Goal: Information Seeking & Learning: Learn about a topic

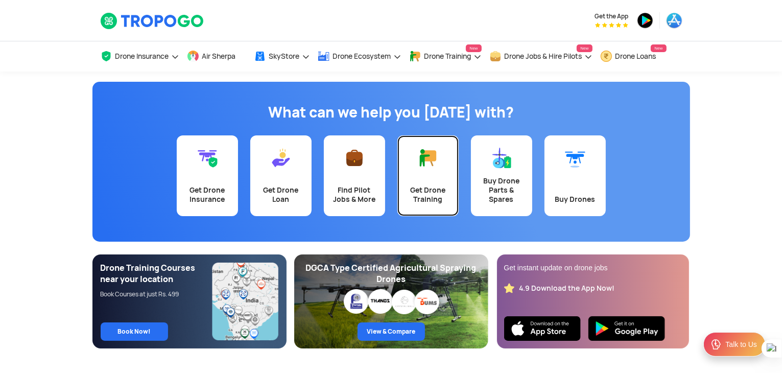
click at [427, 179] on link "Get Drone Training" at bounding box center [428, 175] width 61 height 81
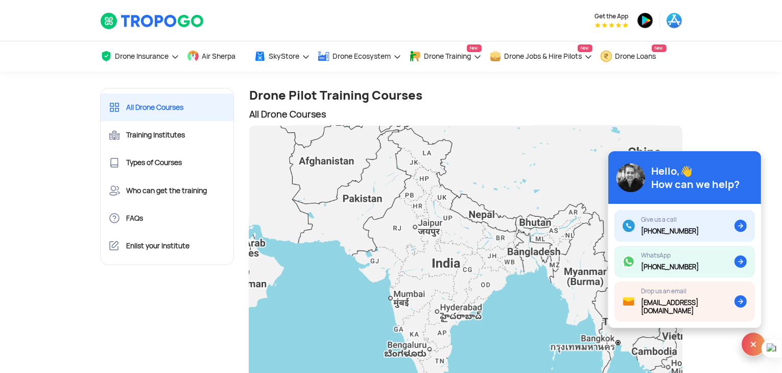
click at [422, 207] on div "To navigate, press the arrow keys." at bounding box center [465, 266] width 433 height 281
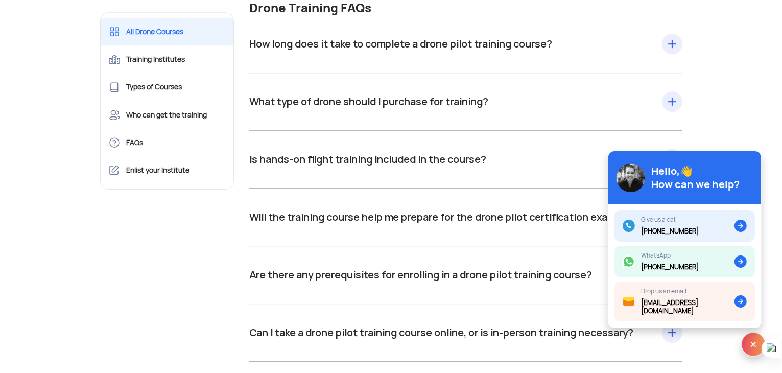
scroll to position [10985, 0]
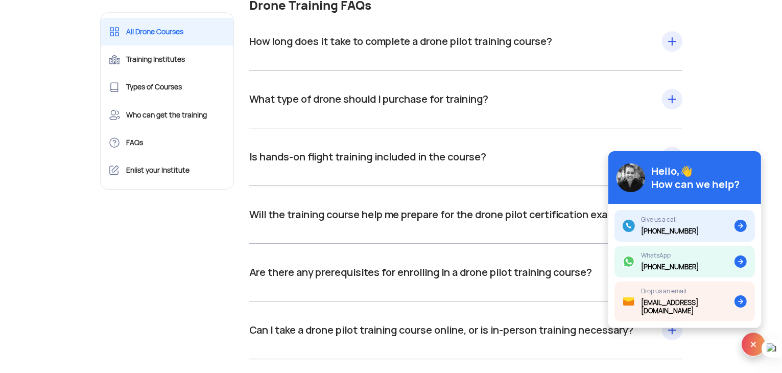
click at [497, 50] on div "How long does it take to complete a drone pilot training course? Drone pilot tr…" at bounding box center [465, 41] width 433 height 16
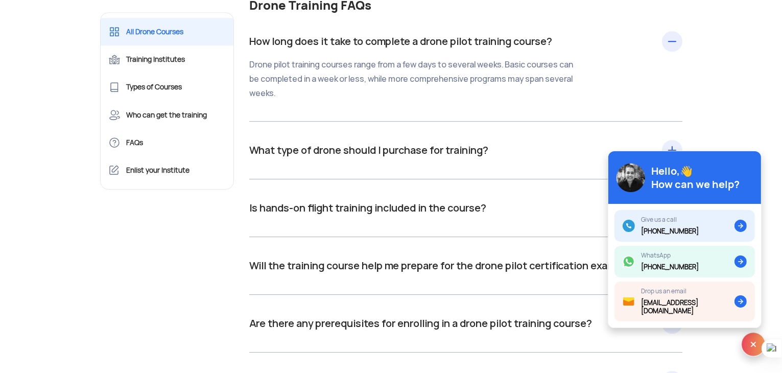
click at [477, 158] on div "What type of drone should I purchase for training? For training, you are not re…" at bounding box center [465, 150] width 433 height 16
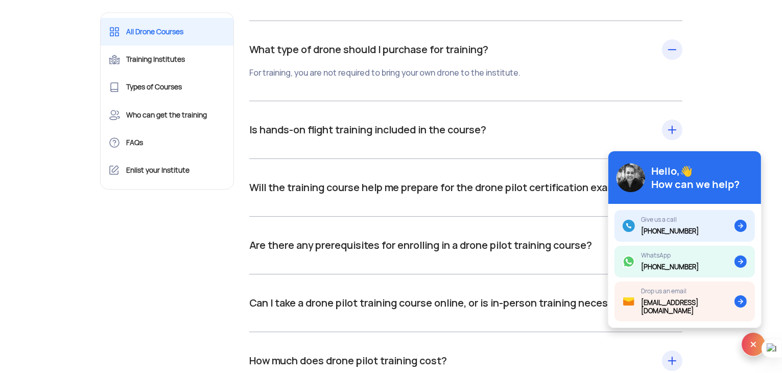
scroll to position [11088, 0]
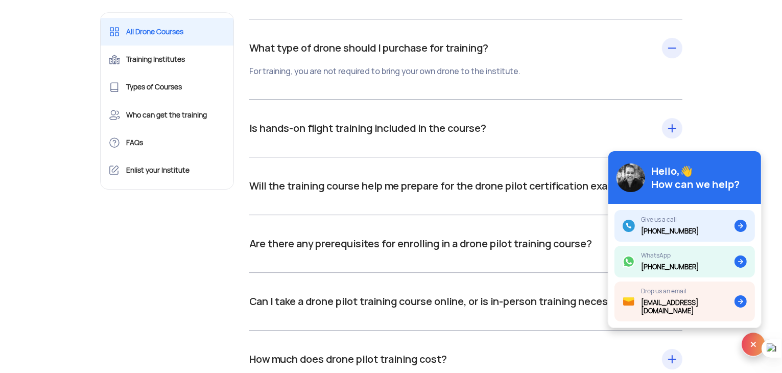
click at [386, 136] on div "Is hands-on flight training included in the course? Yes" at bounding box center [465, 128] width 433 height 16
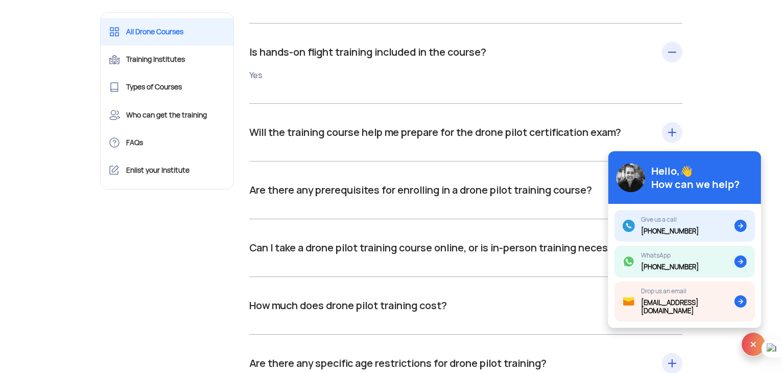
scroll to position [11190, 0]
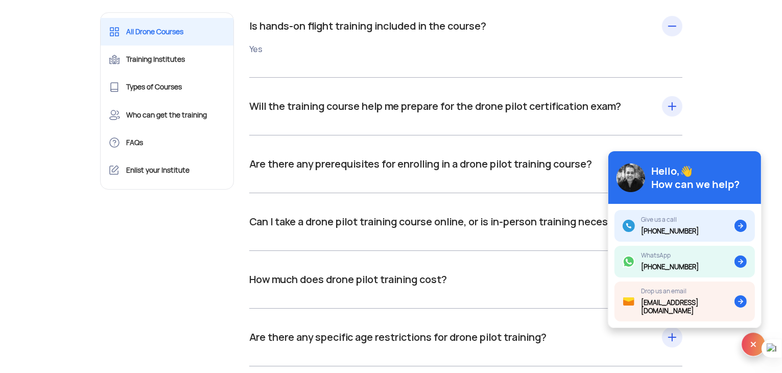
click at [397, 114] on div "Will the training course help me prepare for the drone pilot certification exam…" at bounding box center [465, 106] width 433 height 16
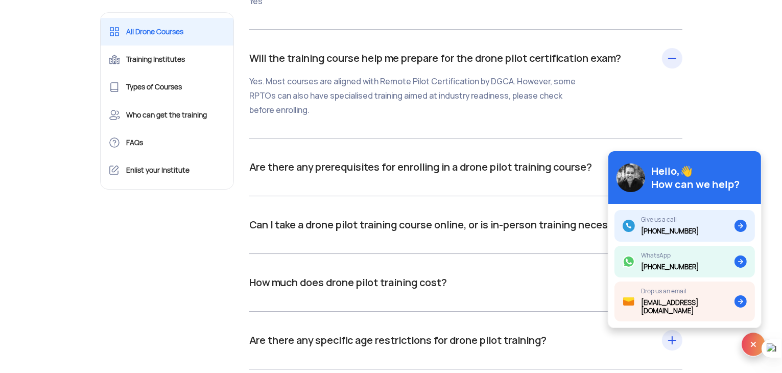
scroll to position [11241, 0]
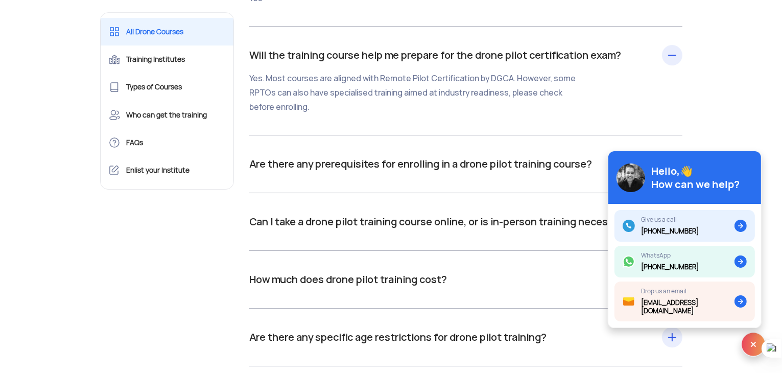
click at [451, 172] on div "Are there any prerequisites for enrolling in a drone pilot training course? You…" at bounding box center [465, 164] width 433 height 16
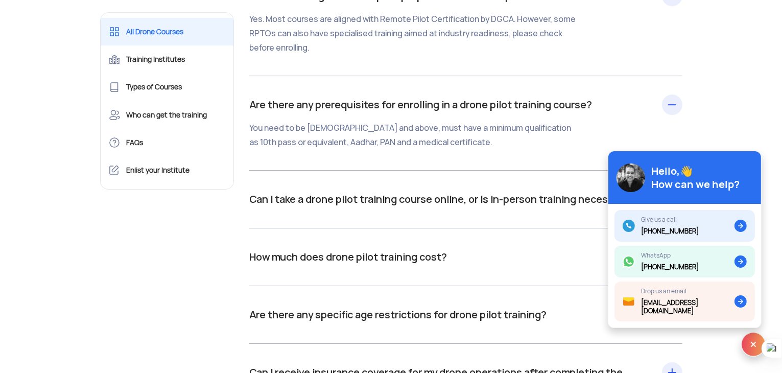
scroll to position [11343, 0]
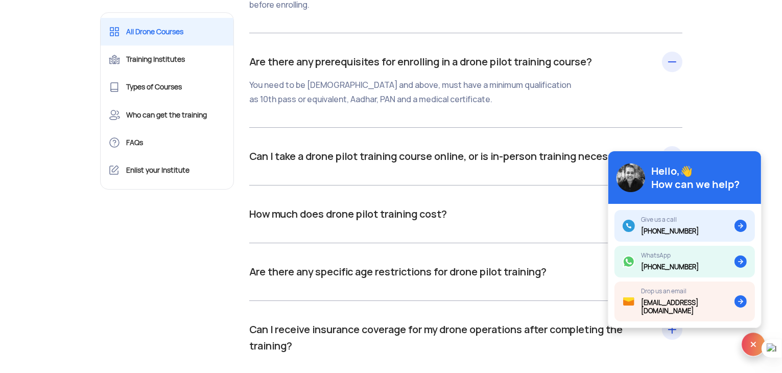
click at [451, 165] on div "Can I take a drone pilot training course online, or is in-person training neces…" at bounding box center [465, 156] width 433 height 16
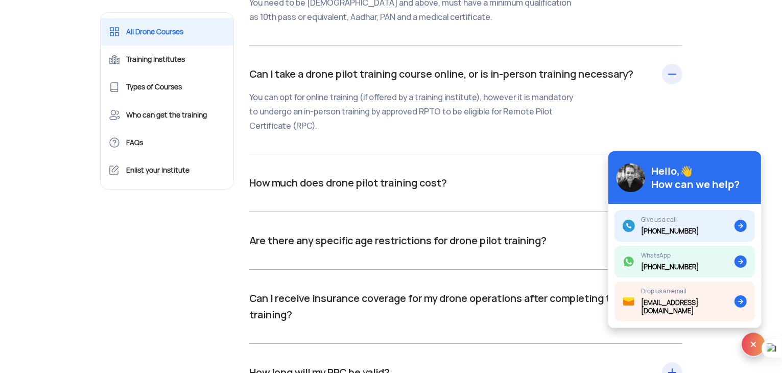
scroll to position [11445, 0]
